Goal: Register for event/course

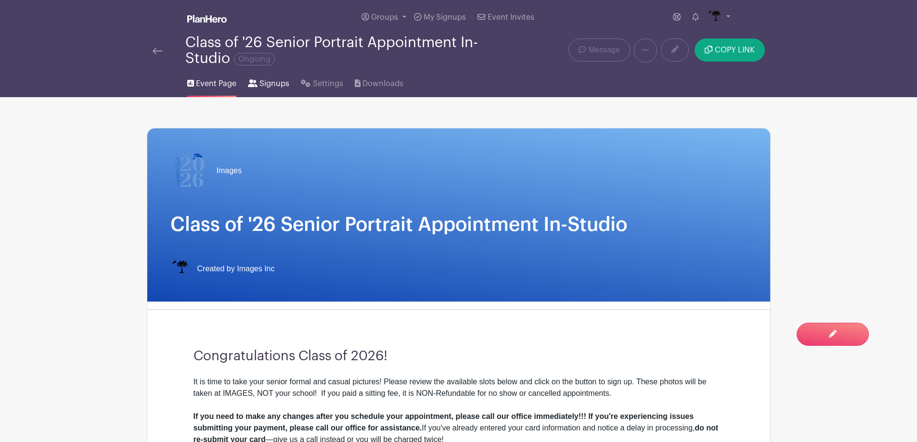
click at [277, 86] on span "Signups" at bounding box center [274, 84] width 30 height 12
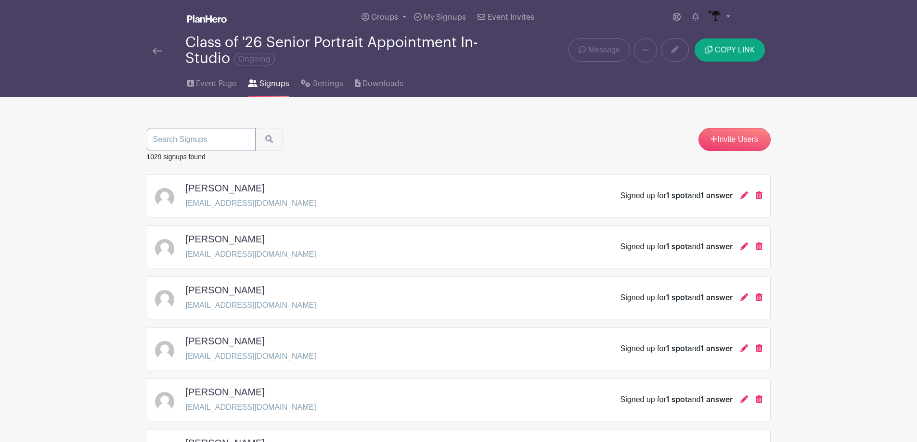
drag, startPoint x: 249, startPoint y: 134, endPoint x: 245, endPoint y: 140, distance: 7.3
click at [245, 140] on input "search" at bounding box center [201, 139] width 109 height 23
type input "lobososa"
click at [255, 128] on button "submit" at bounding box center [269, 139] width 28 height 23
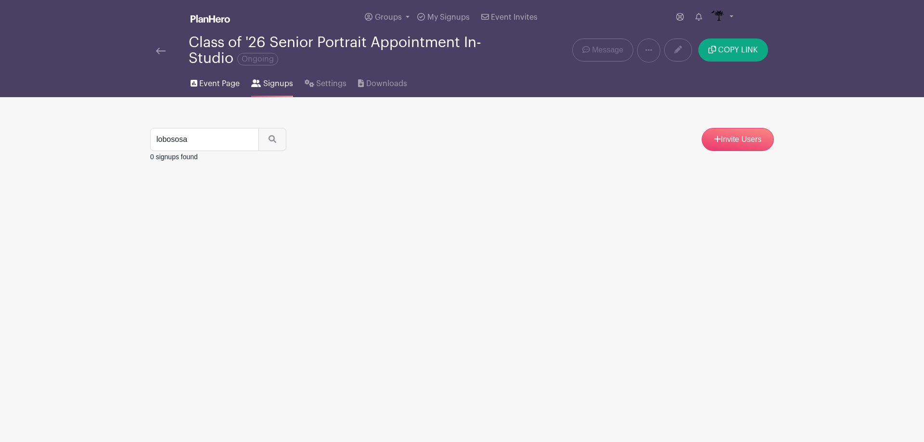
click at [221, 82] on span "Event Page" at bounding box center [219, 84] width 40 height 12
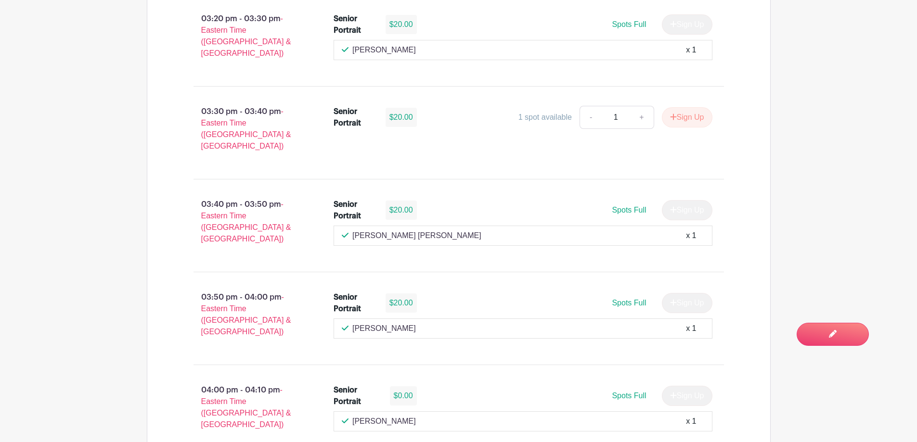
scroll to position [1251, 0]
